Goal: Task Accomplishment & Management: Use online tool/utility

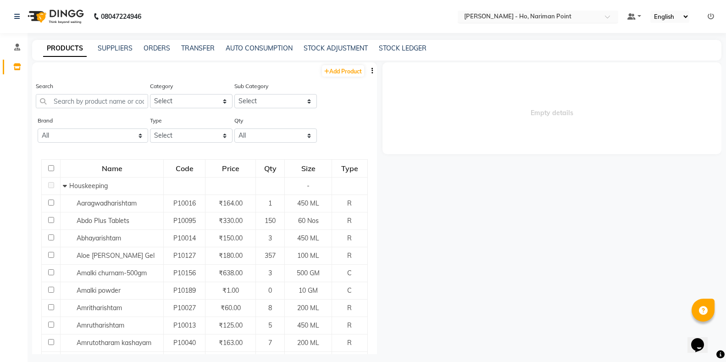
click at [547, 18] on input "text" at bounding box center [528, 17] width 133 height 9
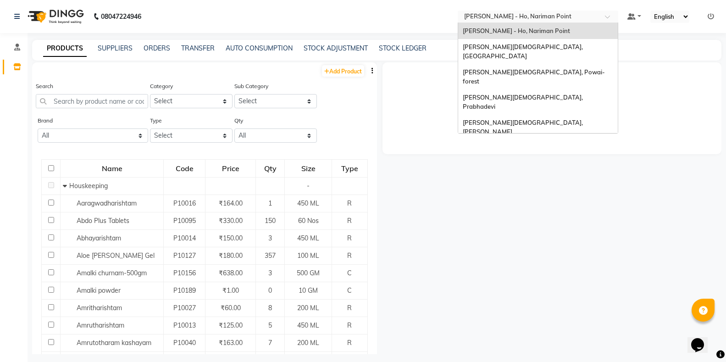
click at [538, 140] on div "[PERSON_NAME][DEMOGRAPHIC_DATA], Nerul West" at bounding box center [538, 152] width 160 height 25
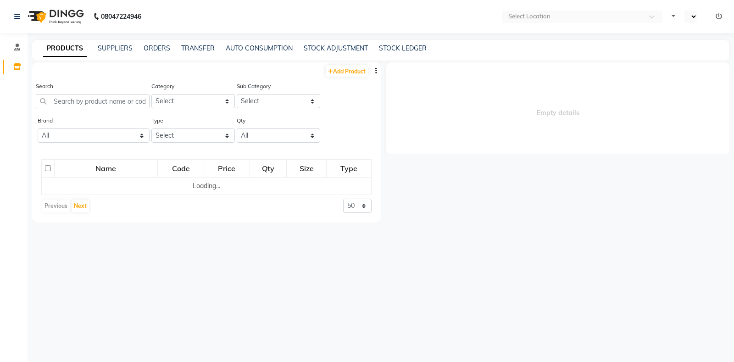
select select
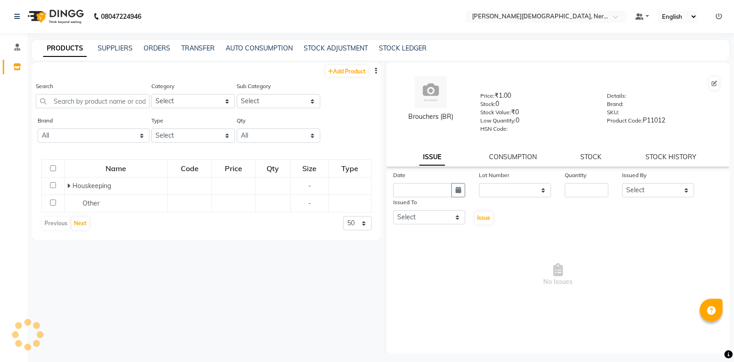
select select "en"
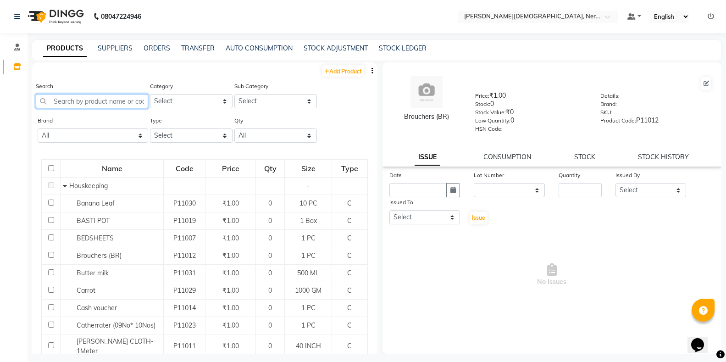
click at [105, 101] on input "text" at bounding box center [92, 101] width 112 height 14
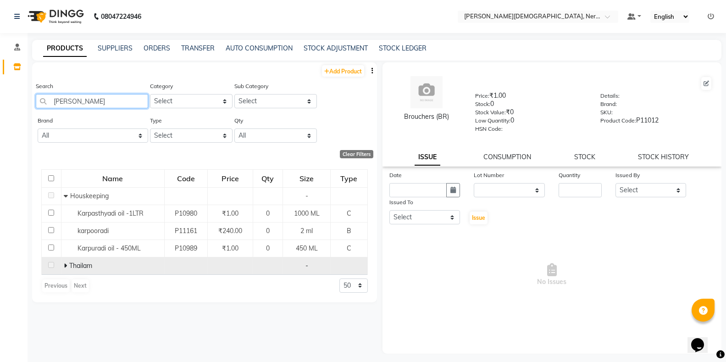
type input "[PERSON_NAME]"
click at [64, 266] on icon at bounding box center [65, 265] width 3 height 6
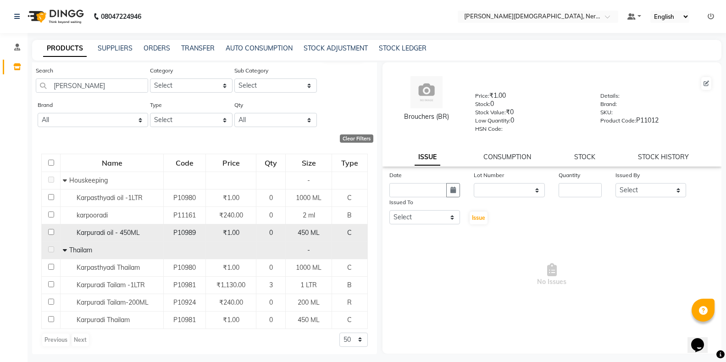
scroll to position [18, 0]
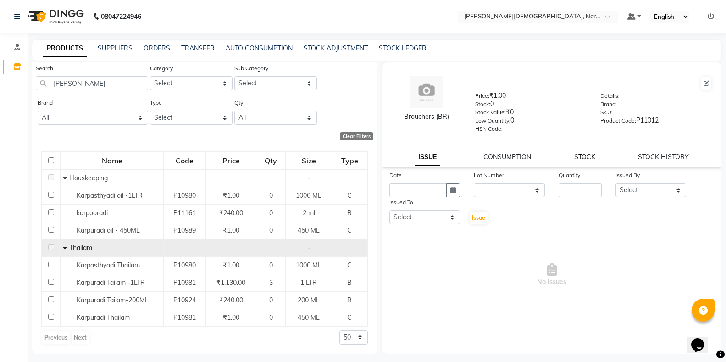
click at [588, 155] on link "STOCK" at bounding box center [584, 157] width 21 height 8
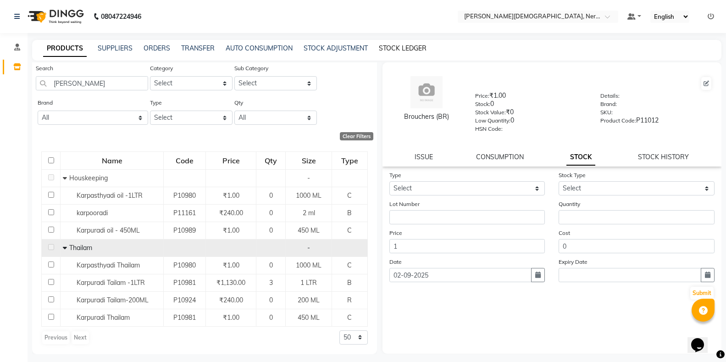
click at [391, 46] on link "STOCK LEDGER" at bounding box center [403, 48] width 48 height 8
select select "all"
